Goal: Task Accomplishment & Management: Use online tool/utility

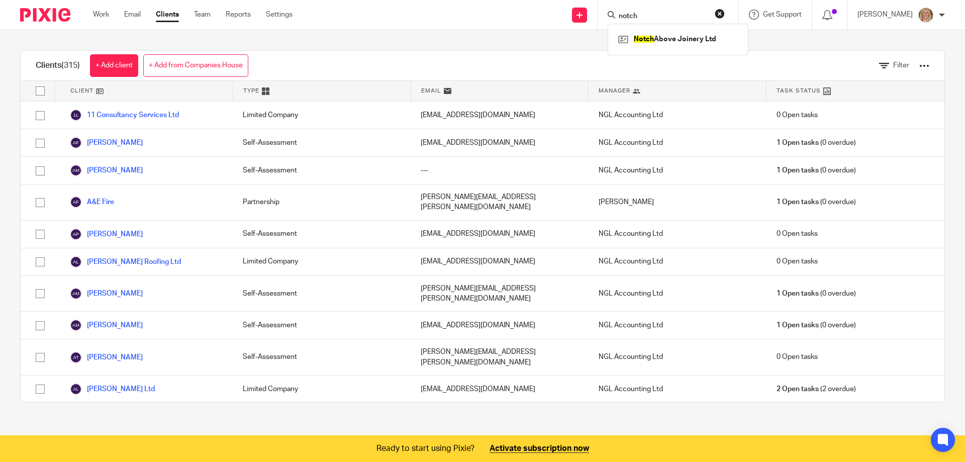
type input "notch"
click button "submit" at bounding box center [0, 0] width 0 height 0
click at [680, 37] on link at bounding box center [678, 39] width 125 height 15
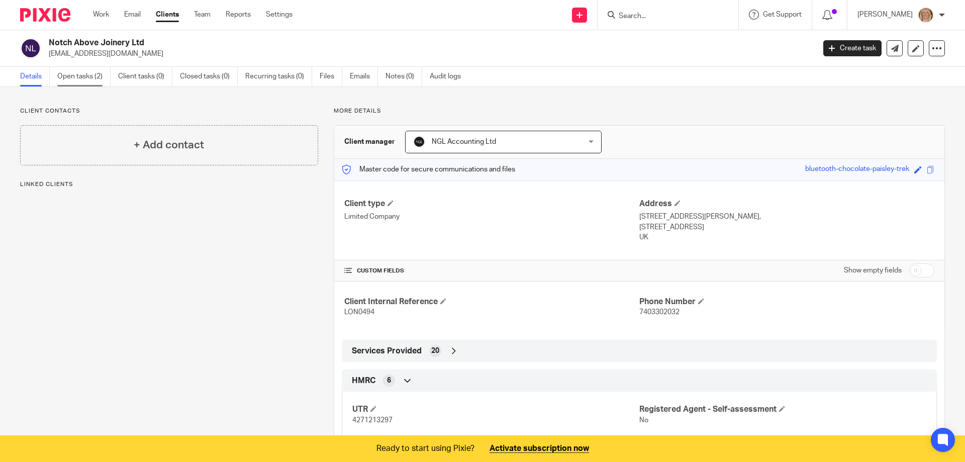
click at [81, 78] on link "Open tasks (2)" at bounding box center [83, 77] width 53 height 20
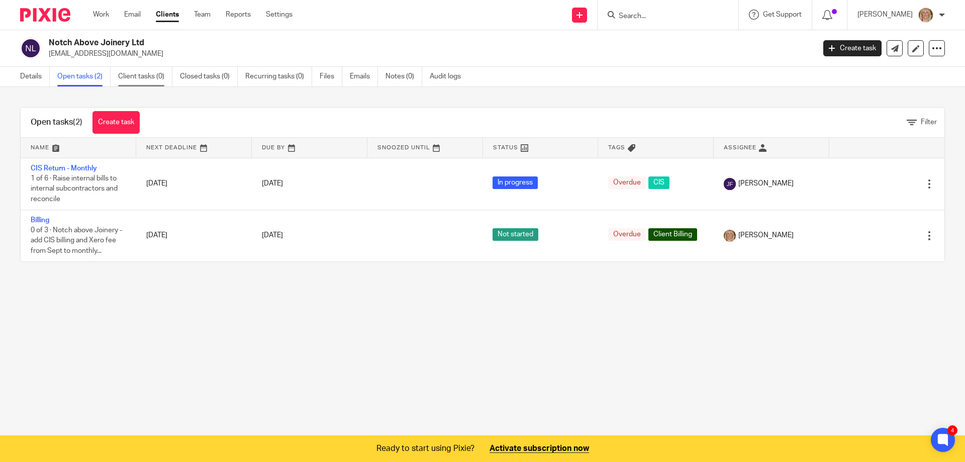
click at [144, 78] on link "Client tasks (0)" at bounding box center [145, 77] width 54 height 20
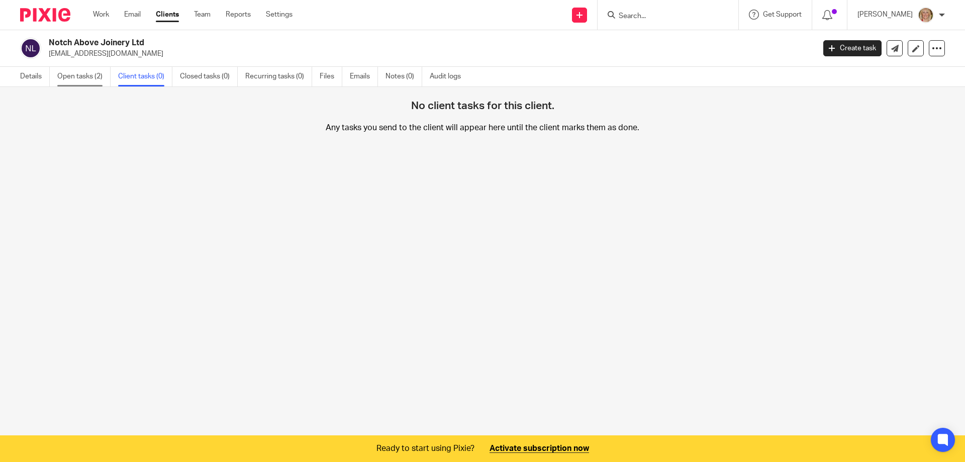
drag, startPoint x: 96, startPoint y: 76, endPoint x: 94, endPoint y: 85, distance: 9.3
click at [96, 76] on link "Open tasks (2)" at bounding box center [83, 77] width 53 height 20
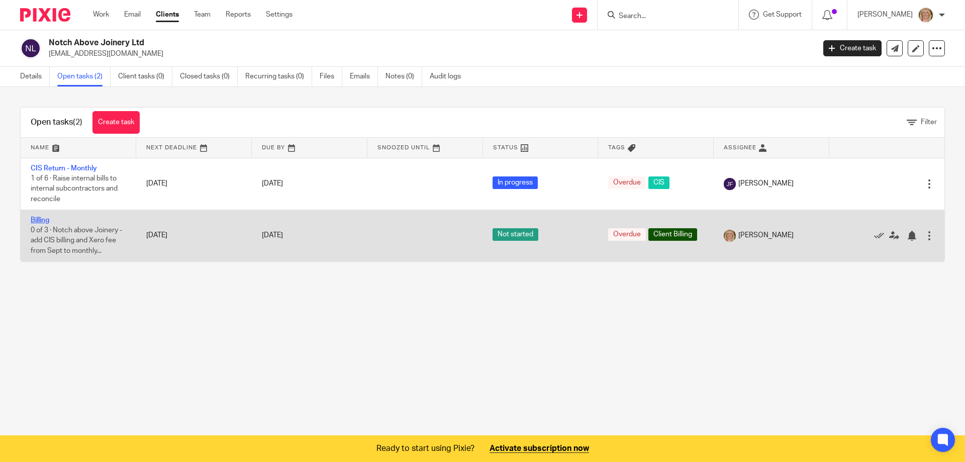
click at [44, 217] on link "Billing" at bounding box center [40, 220] width 19 height 7
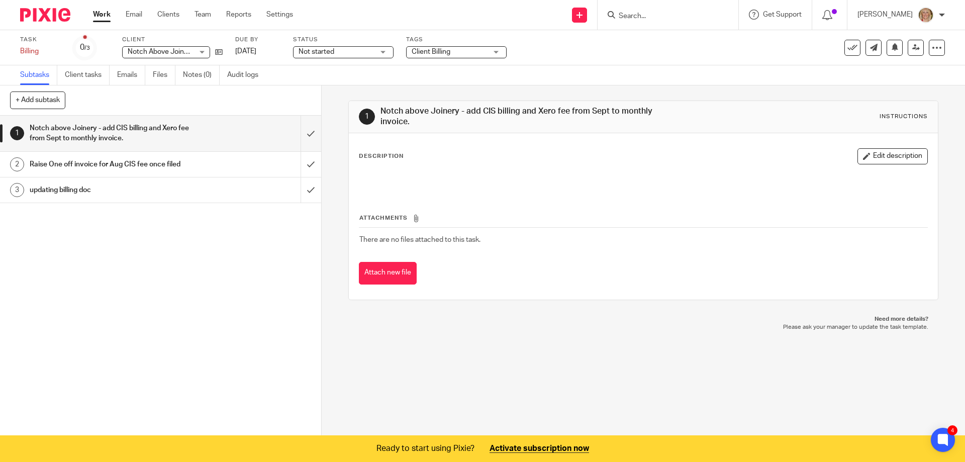
click at [562, 39] on div "Task Billing Save Billing 0 /3 Client Notch Above Joinery Ltd Notch Above Joine…" at bounding box center [405, 48] width 770 height 24
